Goal: Task Accomplishment & Management: Manage account settings

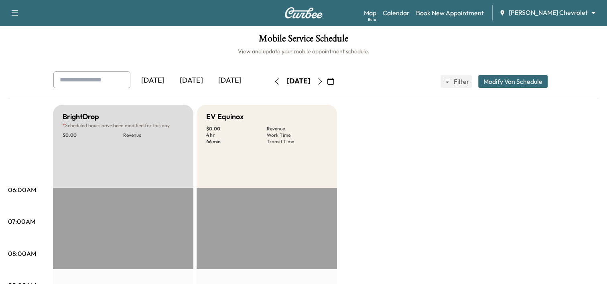
click at [323, 79] on icon "button" at bounding box center [320, 81] width 6 height 6
click at [323, 78] on icon "button" at bounding box center [320, 81] width 6 height 6
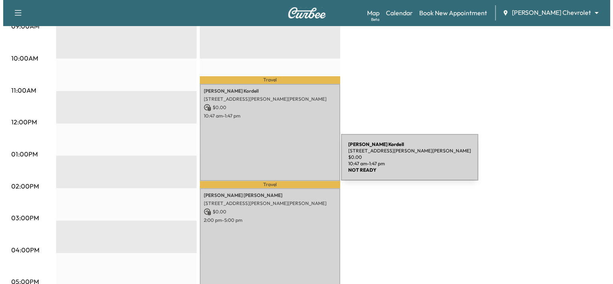
scroll to position [258, 0]
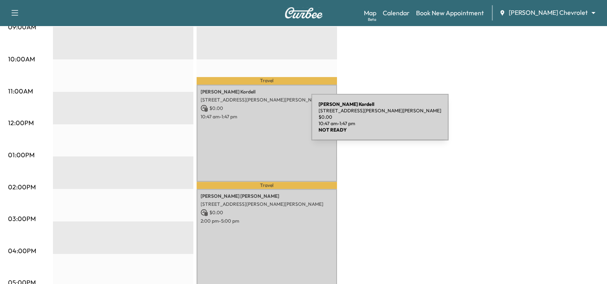
click at [251, 122] on div "[PERSON_NAME] [STREET_ADDRESS][PERSON_NAME][PERSON_NAME] $ 0.00 10:47 am - 1:47…" at bounding box center [267, 133] width 140 height 97
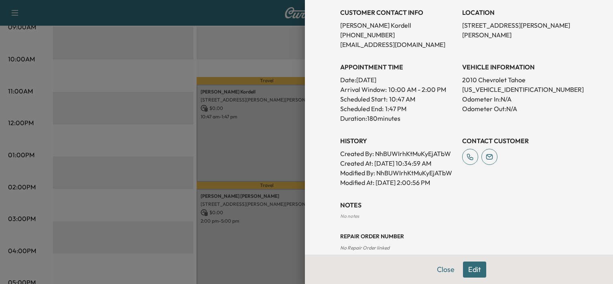
scroll to position [167, 0]
click at [484, 92] on p "[US_VEHICLE_IDENTIFICATION_NUMBER]" at bounding box center [520, 90] width 116 height 10
copy p "[US_VEHICLE_IDENTIFICATION_NUMBER]"
click at [316, 83] on div "Appointment Details Services RECALL - PERFORM RECALL. VERIFIED OPEN RECALL: $ 0…" at bounding box center [459, 142] width 308 height 284
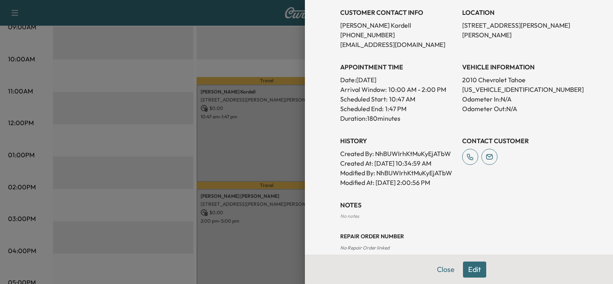
click at [245, 88] on div at bounding box center [306, 142] width 613 height 284
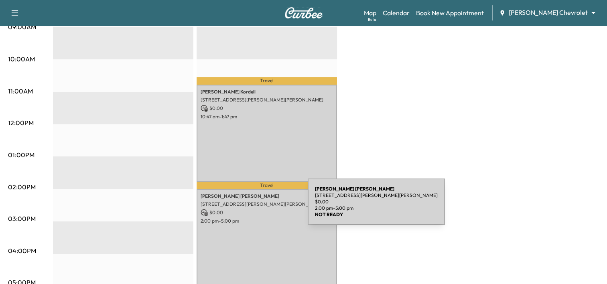
click at [247, 209] on p "$ 0.00" at bounding box center [267, 212] width 132 height 7
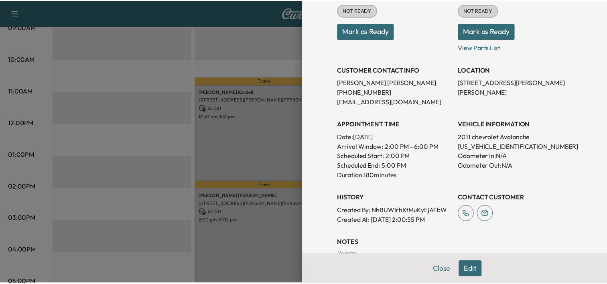
scroll to position [112, 0]
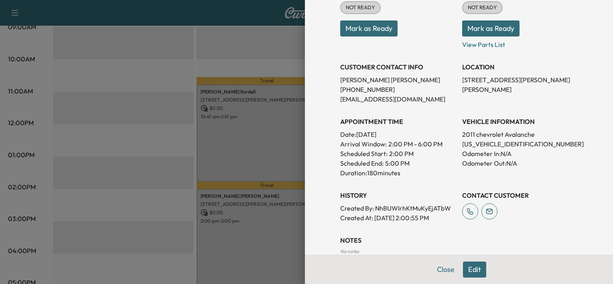
click at [496, 141] on p "[US_VEHICLE_IDENTIFICATION_NUMBER]" at bounding box center [520, 144] width 116 height 10
copy p "[US_VEHICLE_IDENTIFICATION_NUMBER]"
click at [496, 141] on p "[US_VEHICLE_IDENTIFICATION_NUMBER]" at bounding box center [520, 144] width 116 height 10
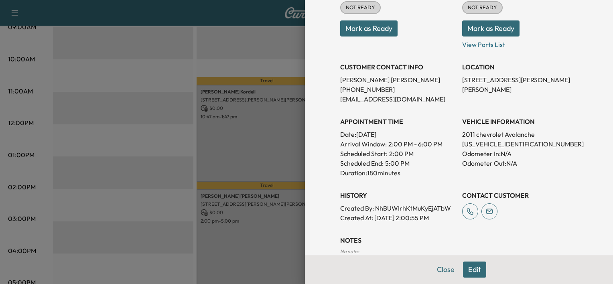
click at [125, 79] on div at bounding box center [306, 142] width 613 height 284
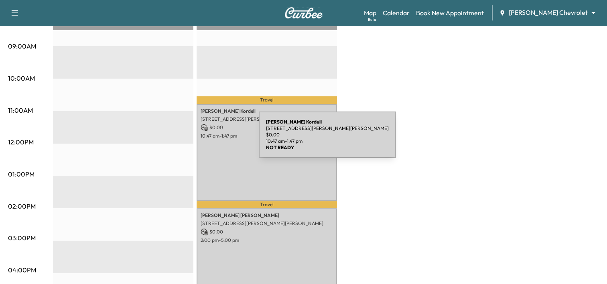
scroll to position [239, 0]
